Goal: Browse casually

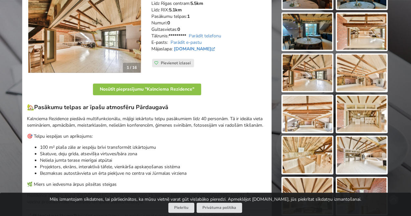
scroll to position [130, 0]
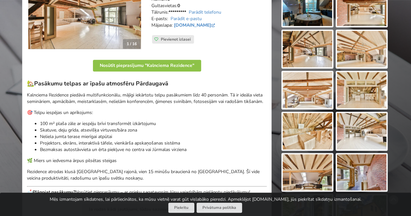
click at [365, 137] on img at bounding box center [361, 131] width 49 height 36
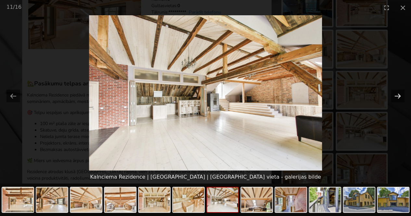
click at [397, 98] on button "Next slide" at bounding box center [398, 96] width 14 height 13
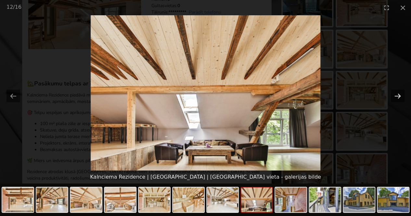
click at [398, 97] on button "Next slide" at bounding box center [398, 96] width 14 height 13
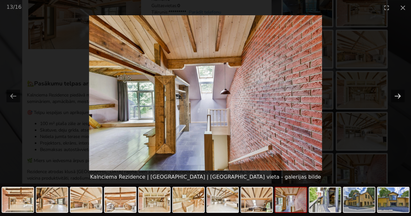
click at [398, 97] on button "Next slide" at bounding box center [398, 96] width 14 height 13
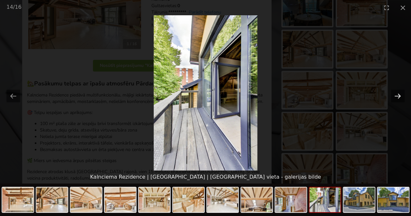
click at [398, 97] on button "Next slide" at bounding box center [398, 96] width 14 height 13
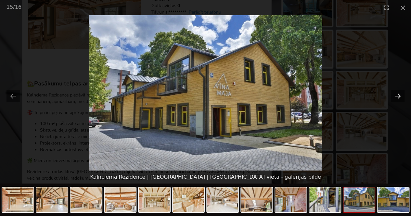
click at [398, 97] on button "Next slide" at bounding box center [398, 96] width 14 height 13
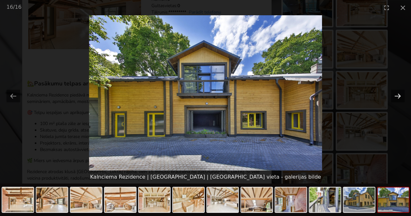
click at [398, 97] on button "Next slide" at bounding box center [398, 96] width 14 height 13
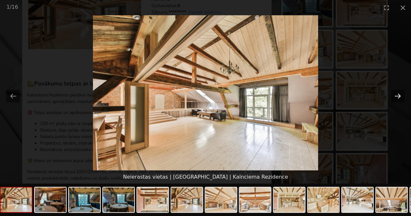
click at [398, 97] on button "Next slide" at bounding box center [398, 96] width 14 height 13
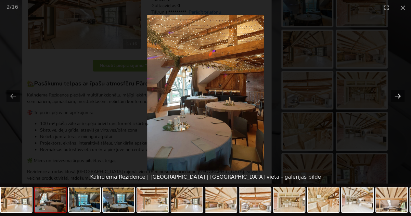
click at [398, 97] on button "Next slide" at bounding box center [398, 96] width 14 height 13
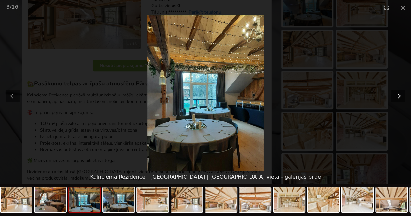
click at [398, 97] on button "Next slide" at bounding box center [398, 96] width 14 height 13
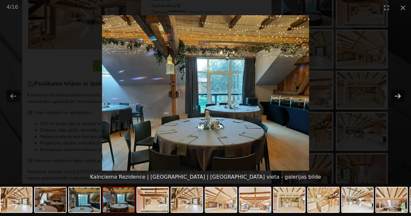
click at [398, 97] on button "Next slide" at bounding box center [398, 96] width 14 height 13
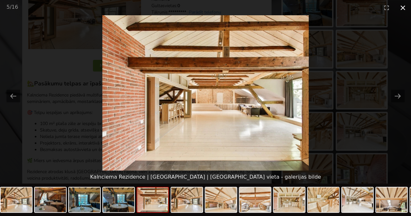
click at [404, 9] on button "Close gallery" at bounding box center [403, 7] width 16 height 15
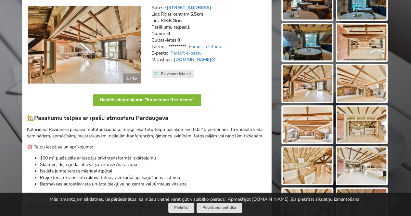
scroll to position [97, 0]
